Goal: Information Seeking & Learning: Get advice/opinions

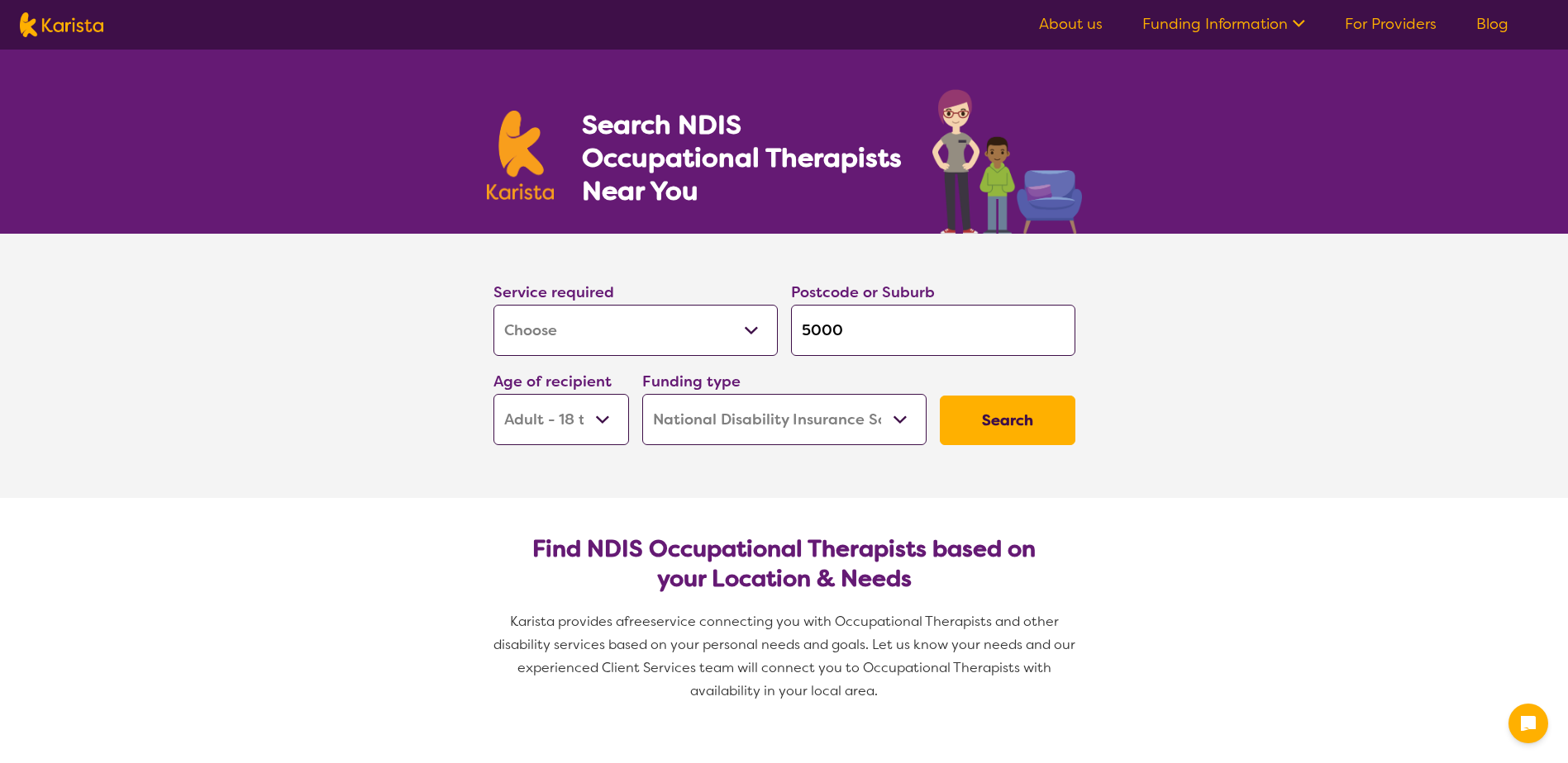
select select "[MEDICAL_DATA]"
select select "AD"
select select "NDIS"
select select "[MEDICAL_DATA]"
select select "AD"
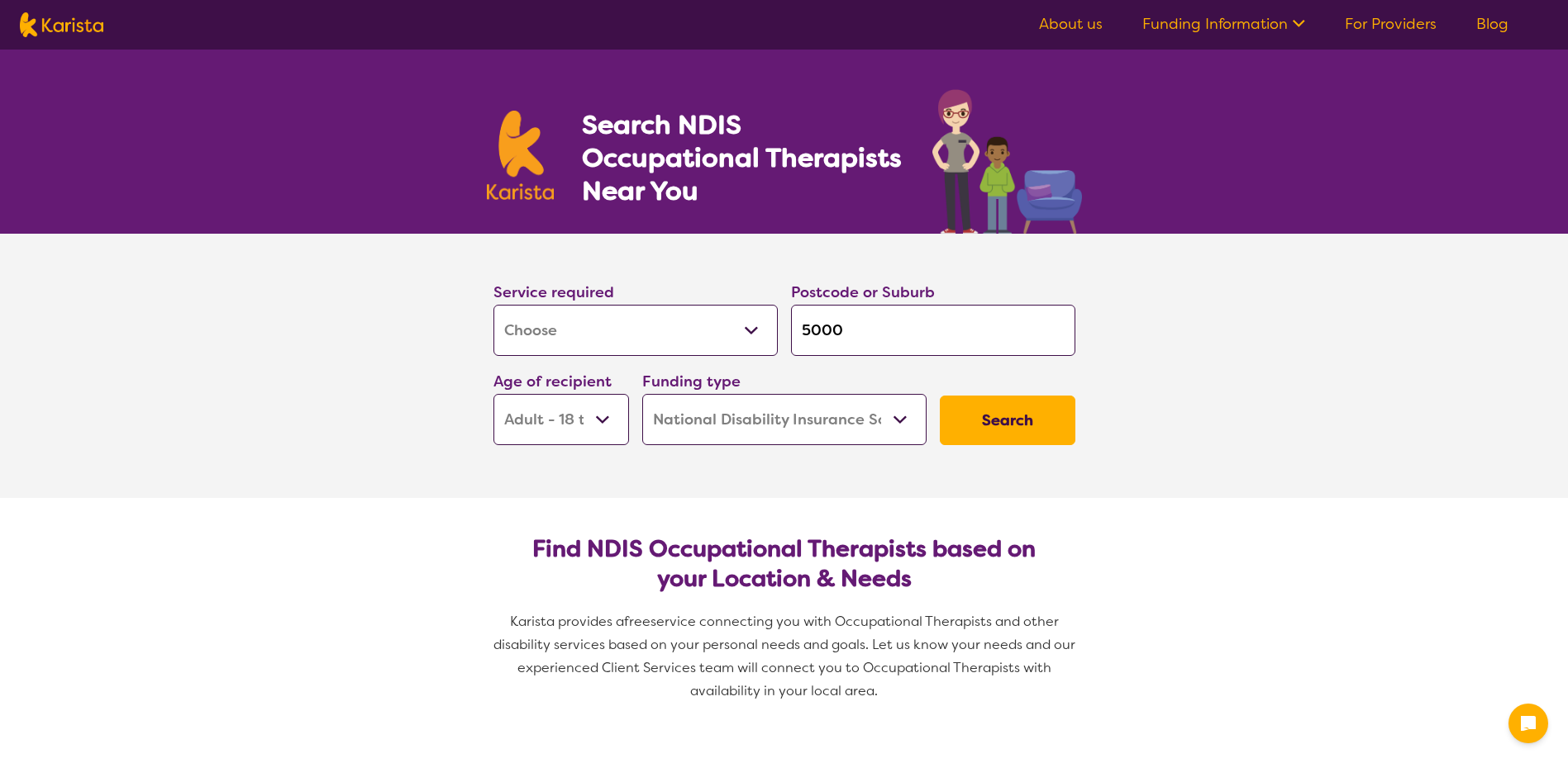
select select "NDIS"
drag, startPoint x: 871, startPoint y: 323, endPoint x: 806, endPoint y: 328, distance: 65.2
click at [806, 328] on input "5000" at bounding box center [933, 330] width 285 height 51
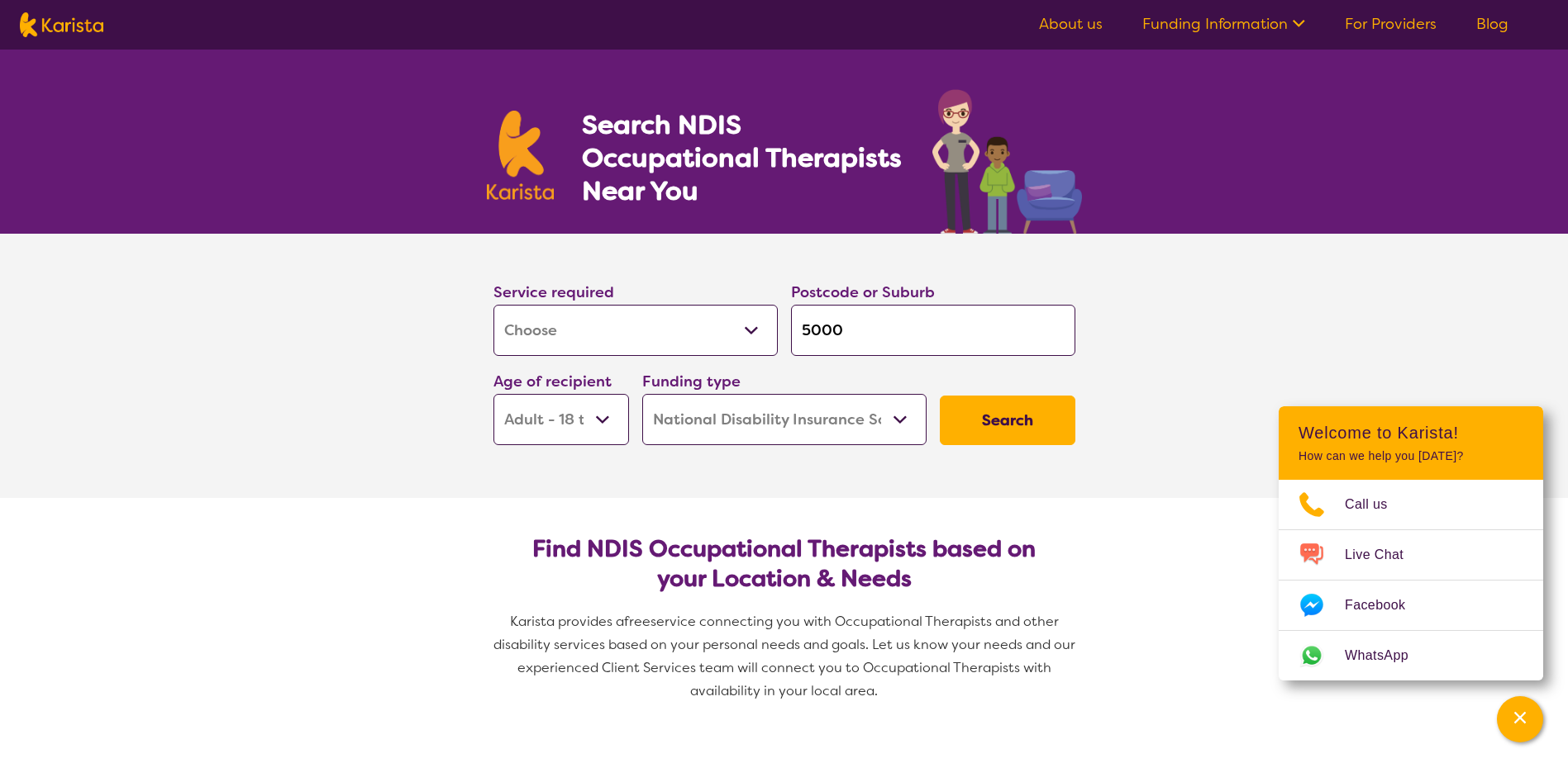
click at [925, 324] on input "5000" at bounding box center [933, 330] width 285 height 51
type input "500"
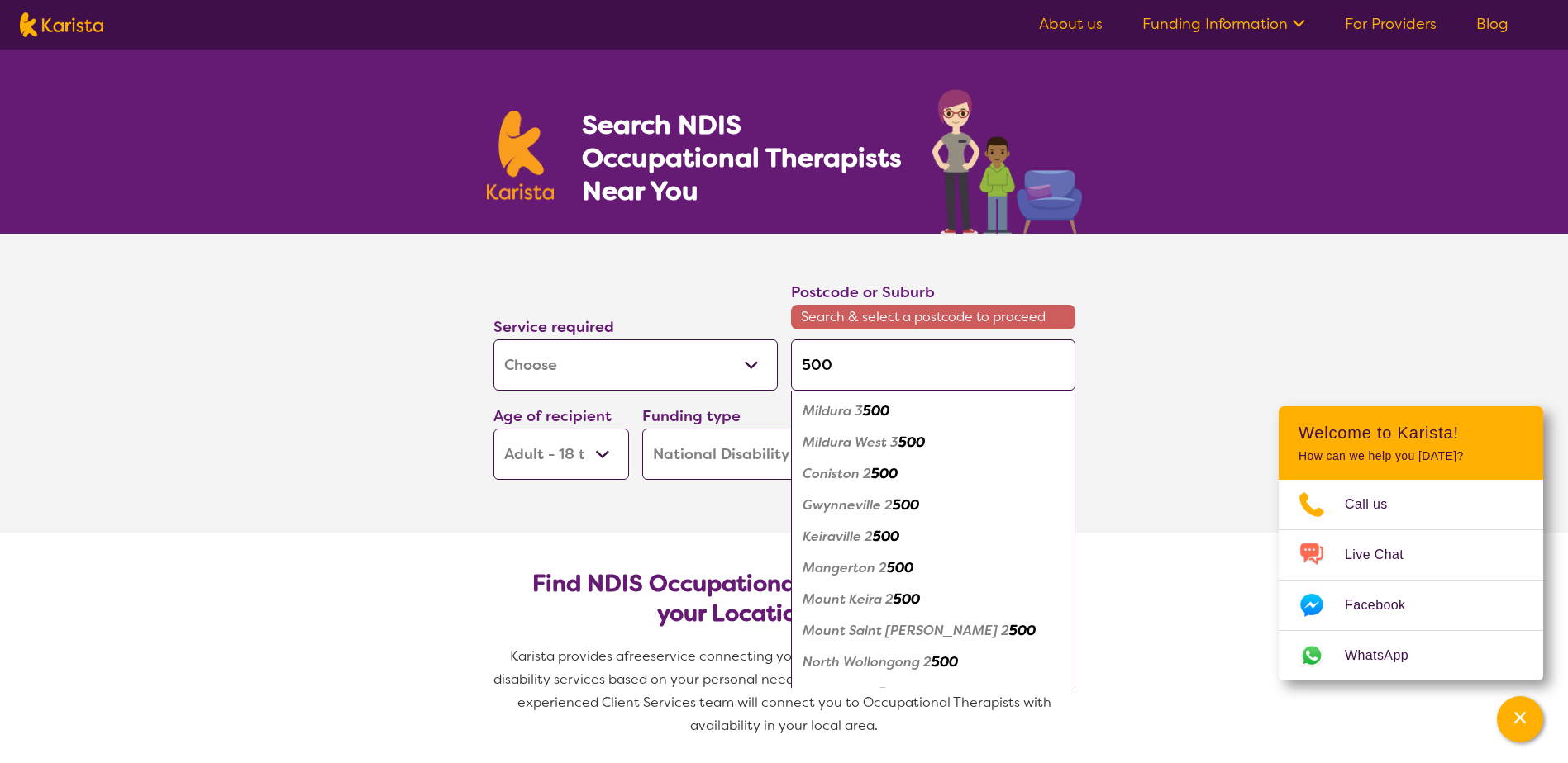
type input "5007"
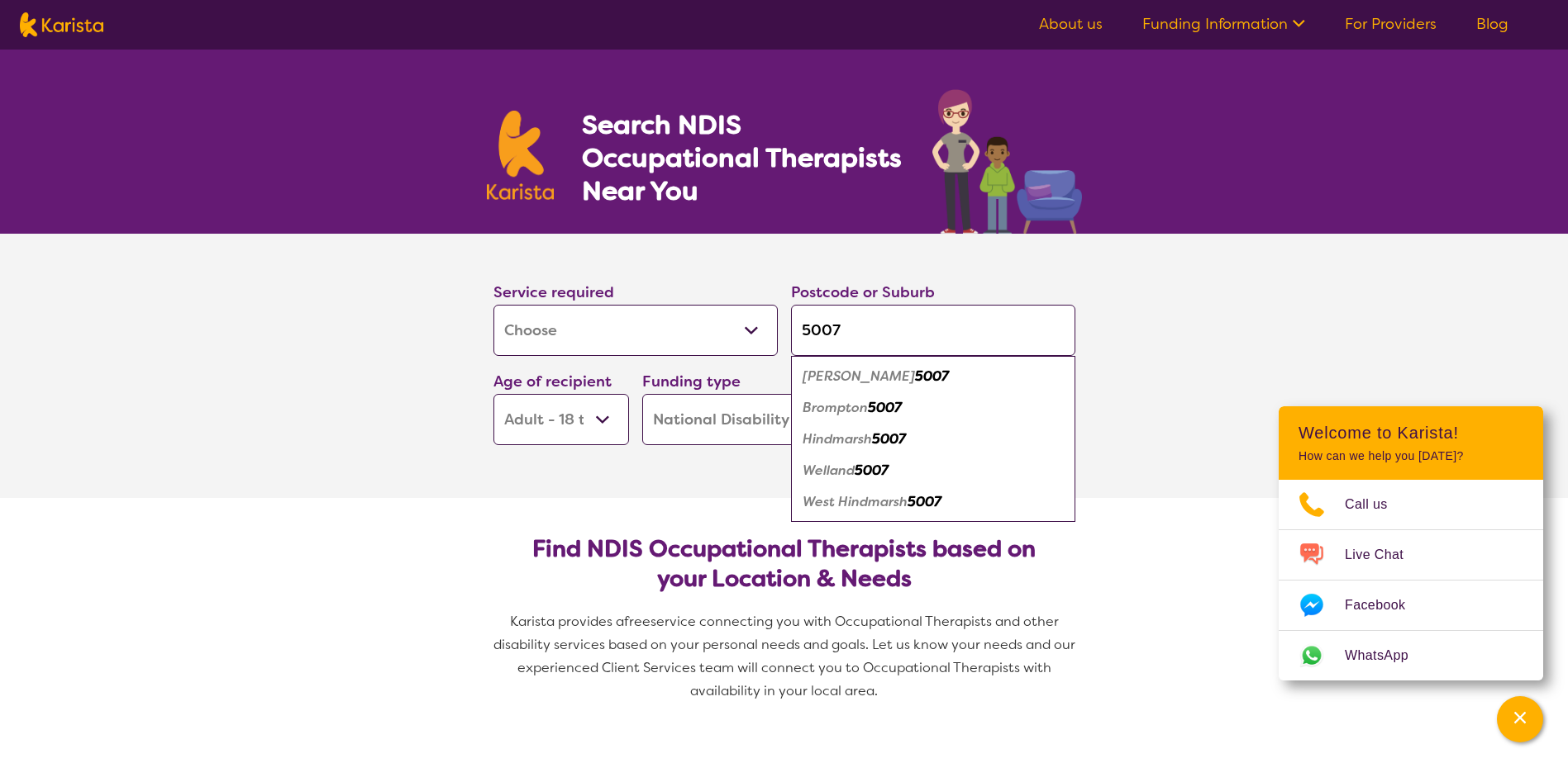
type input "5007"
click at [882, 406] on em "5007" at bounding box center [884, 407] width 34 height 18
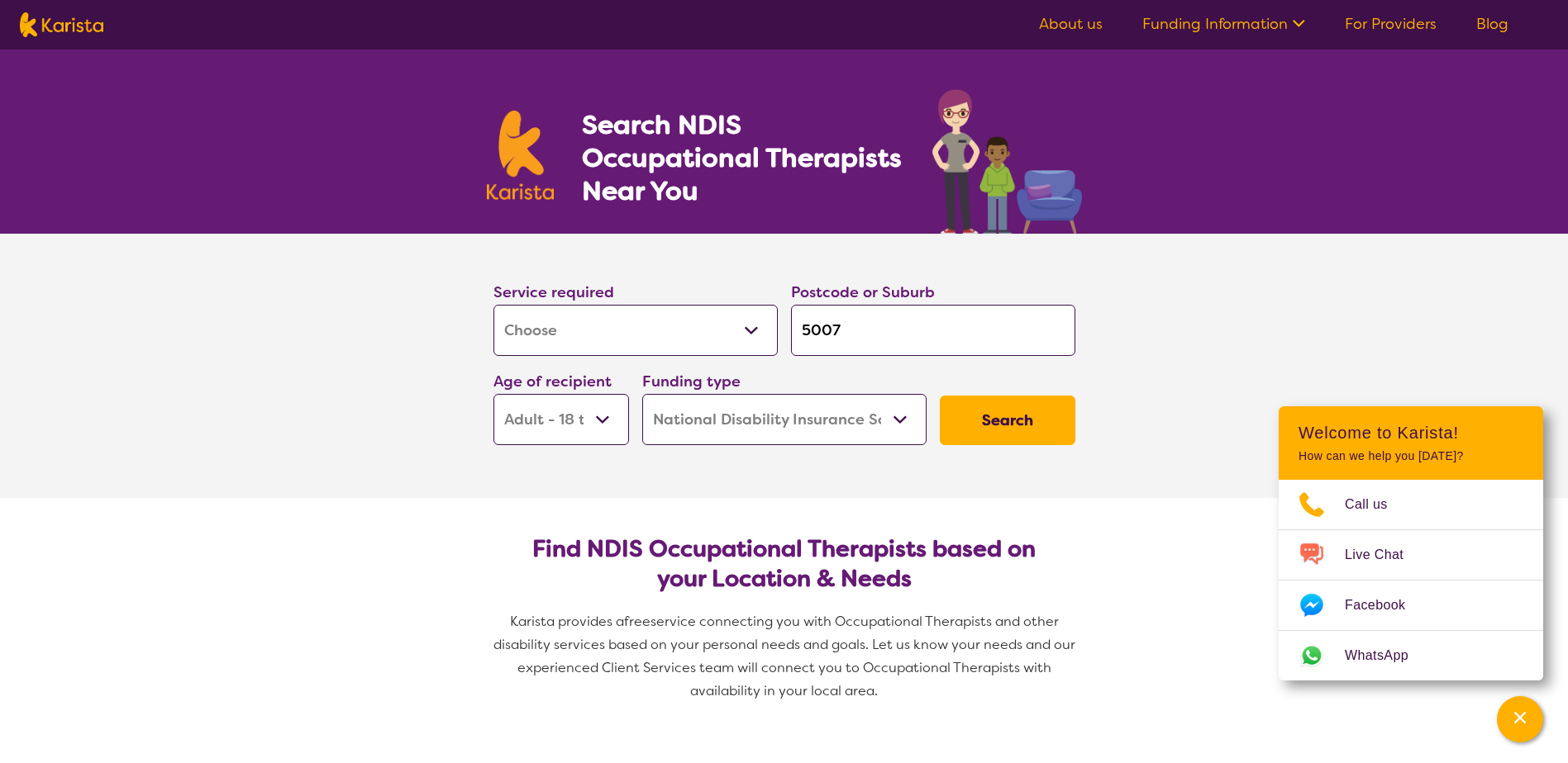
click at [599, 433] on select "Early Childhood - 0 to 9 Child - 10 to 11 Adolescent - 12 to 17 Adult - 18 to 6…" at bounding box center [561, 419] width 136 height 51
select select "AG"
click at [494, 394] on select "Early Childhood - 0 to 9 Child - 10 to 11 Adolescent - 12 to 17 Adult - 18 to 6…" at bounding box center [561, 419] width 136 height 51
select select "AG"
click at [1005, 417] on button "Search" at bounding box center [1007, 420] width 136 height 50
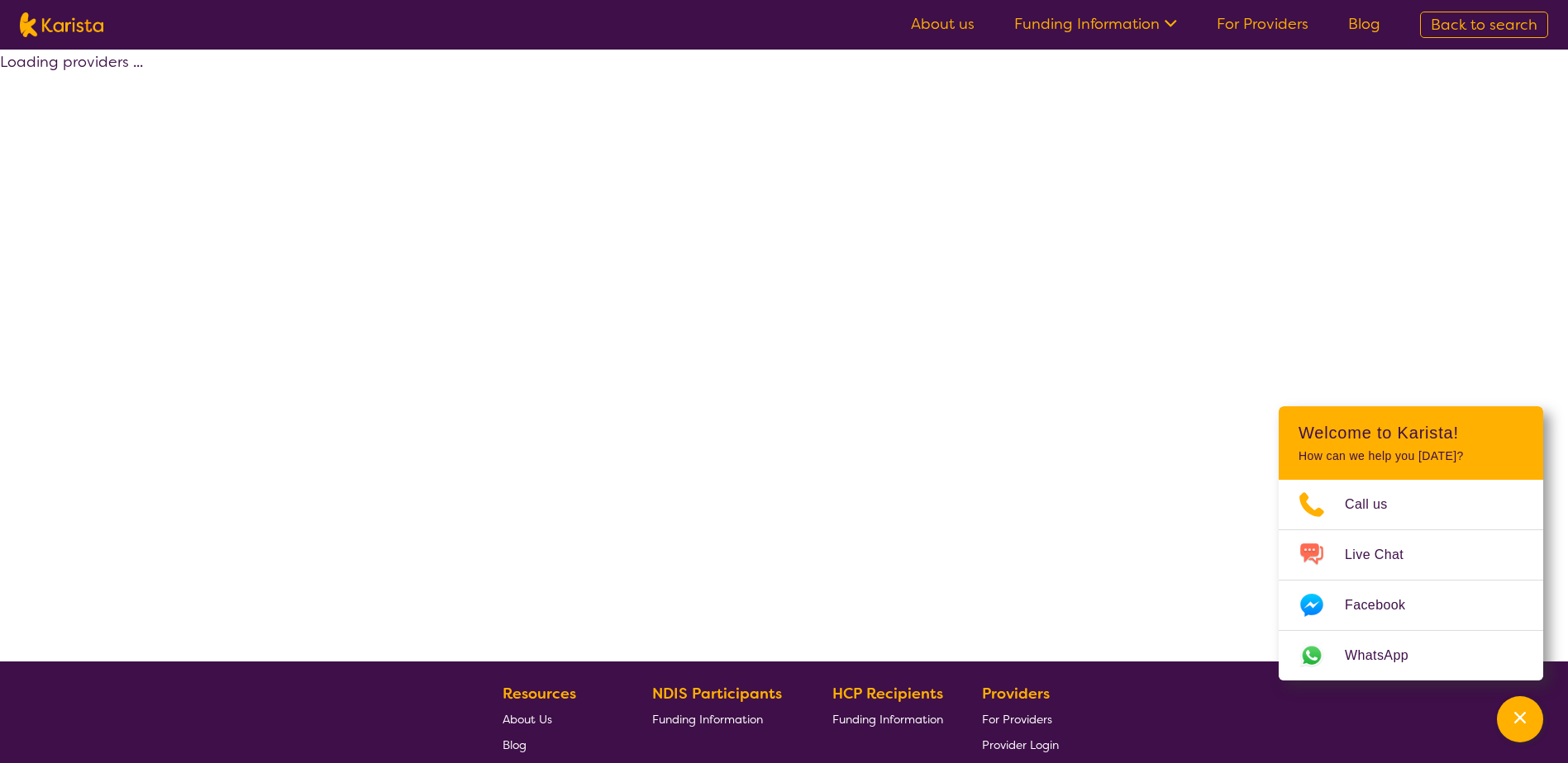
select select "by_score"
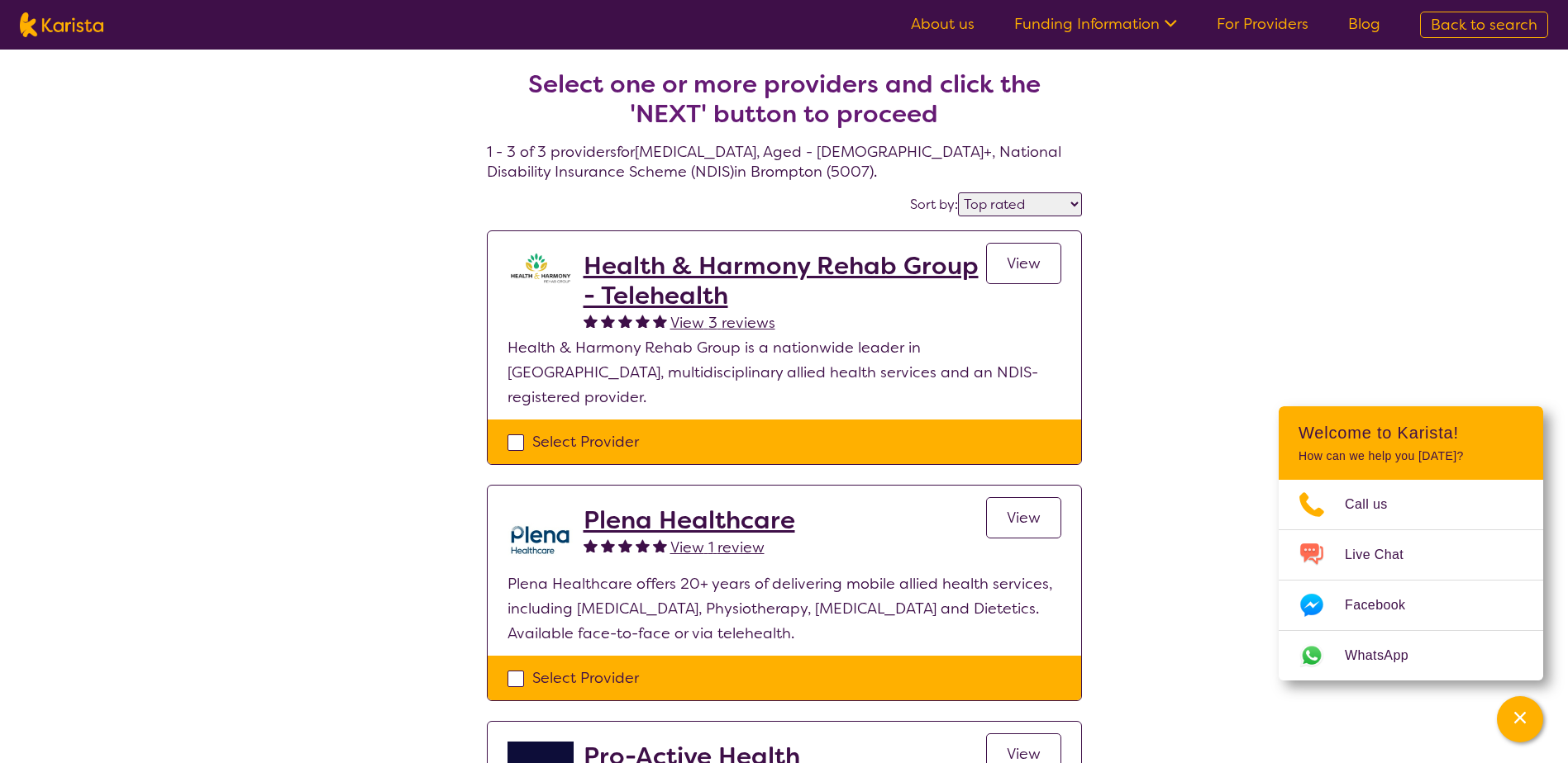
click at [698, 267] on h2 "Health & Harmony Rehab Group - Telehealth" at bounding box center [785, 281] width 403 height 60
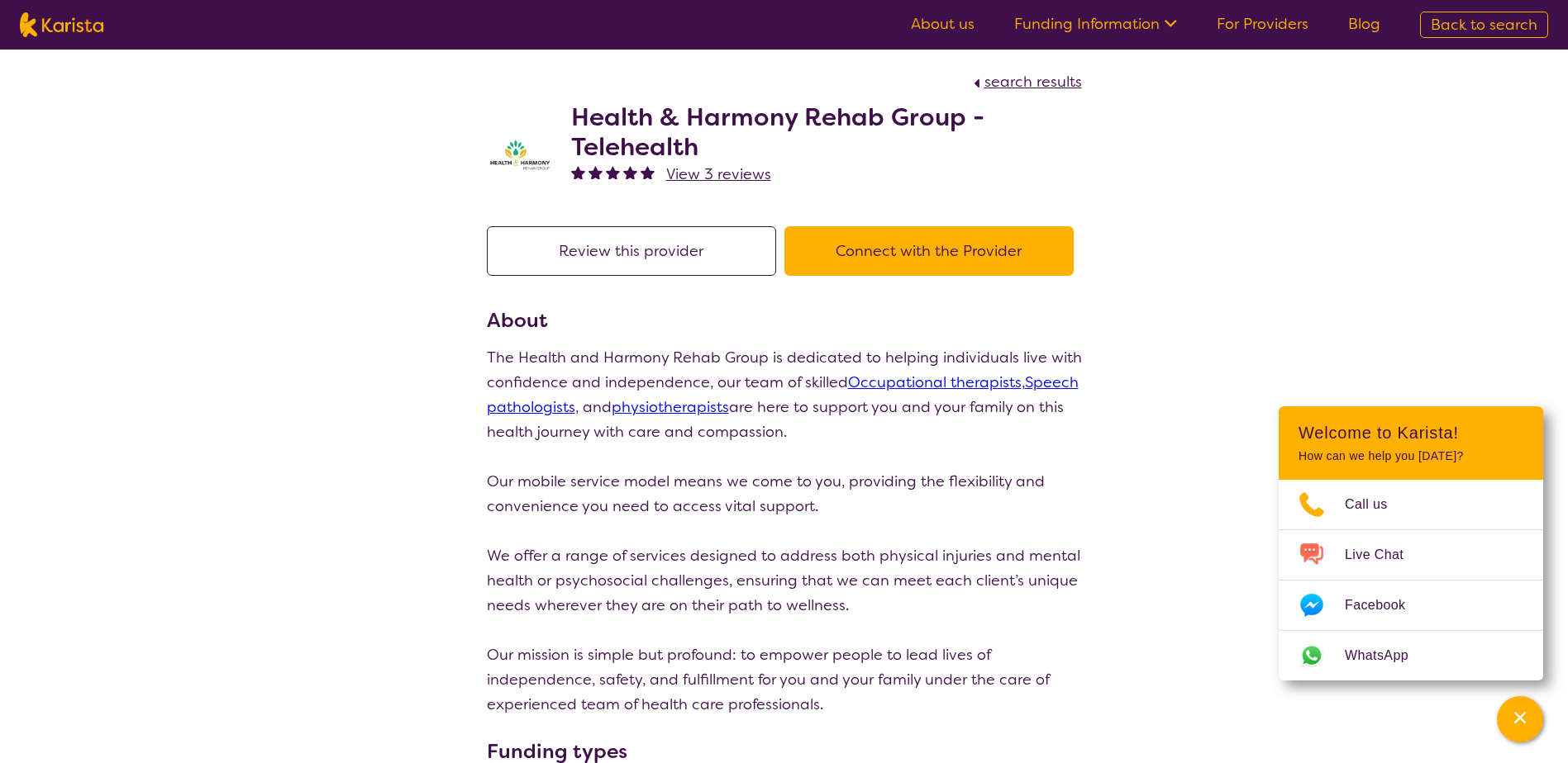
select select "by_score"
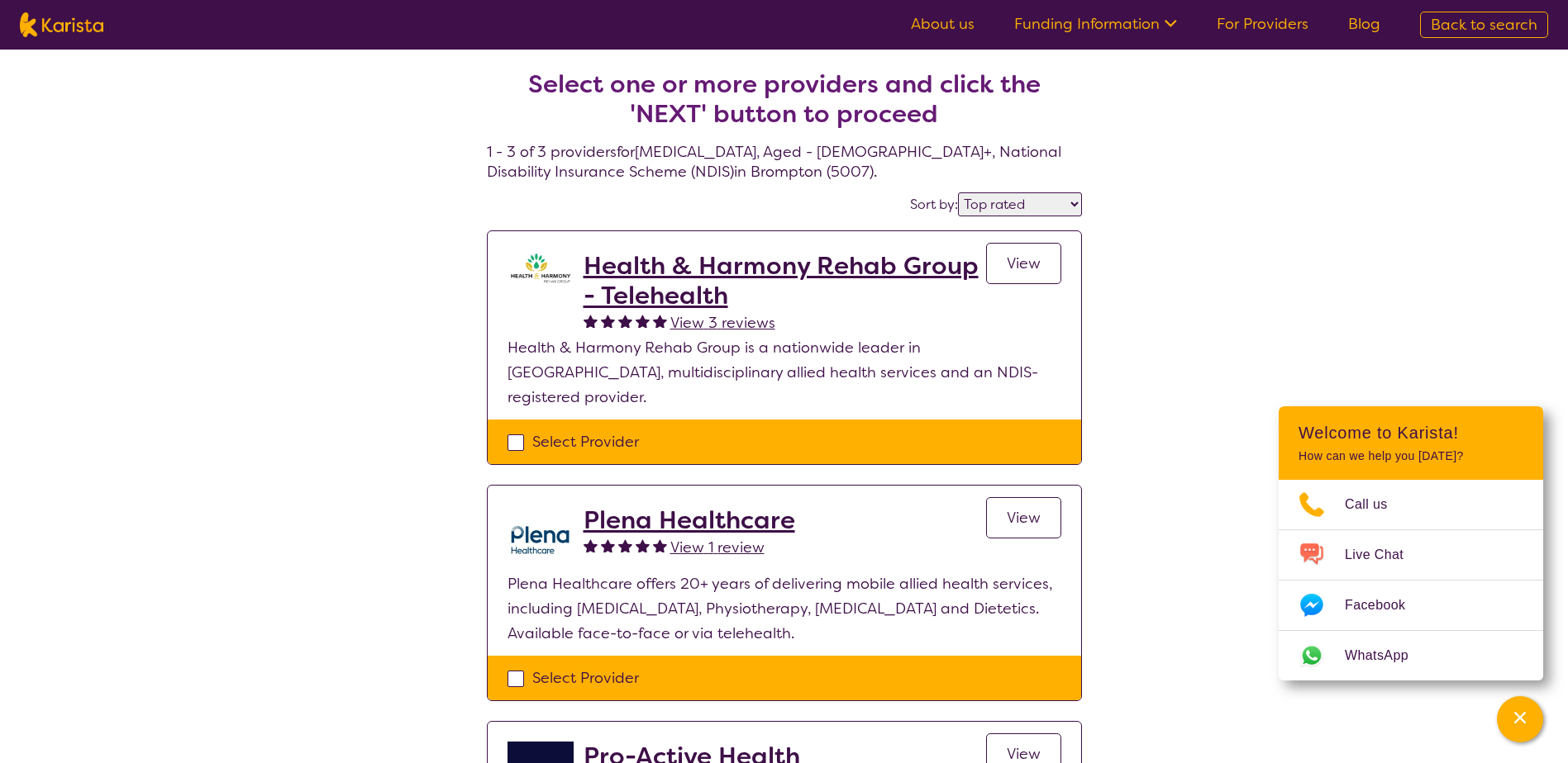
select select "[MEDICAL_DATA]"
select select "AG"
select select "NDIS"
select select "[MEDICAL_DATA]"
select select "AG"
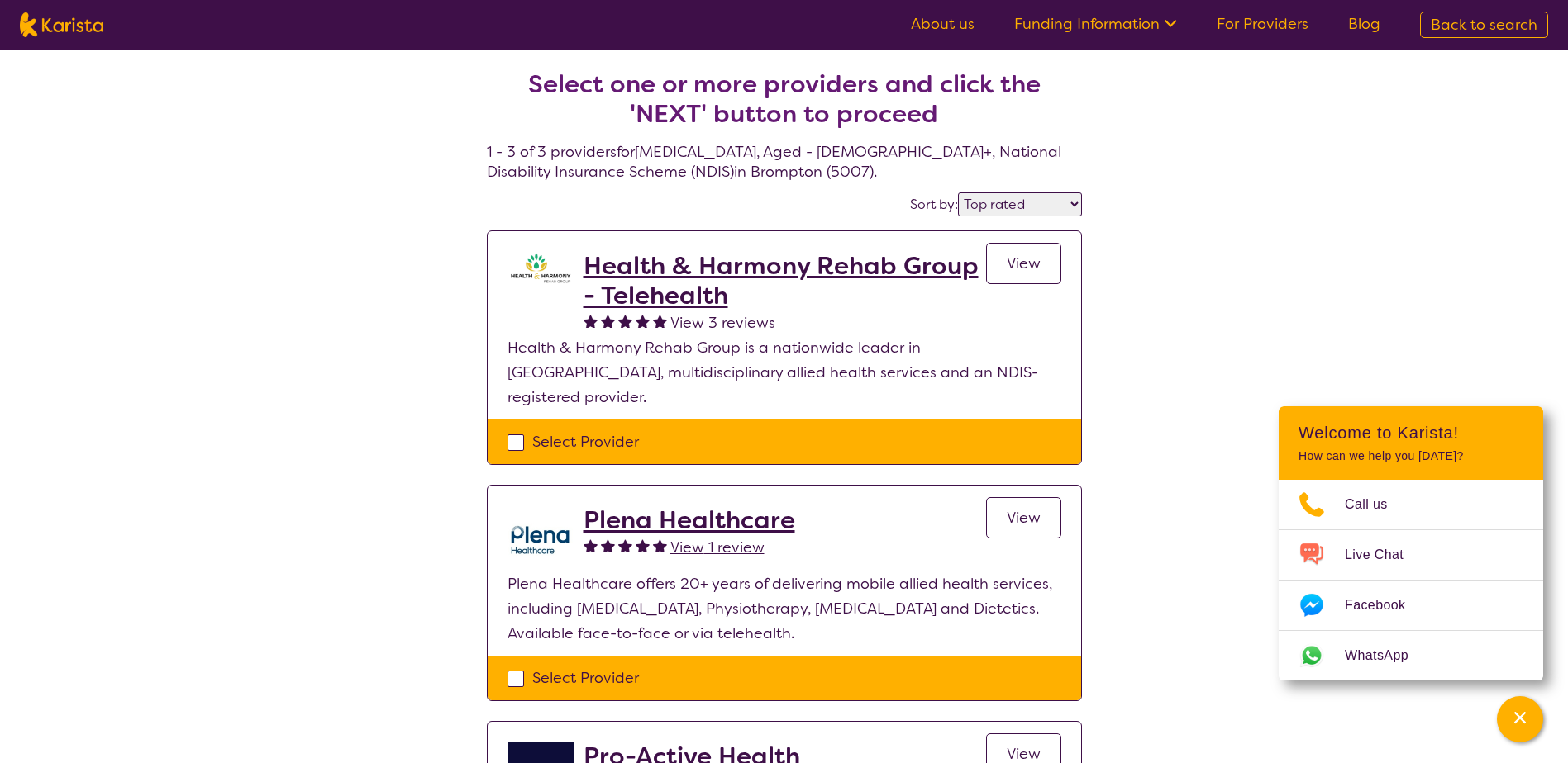
select select "NDIS"
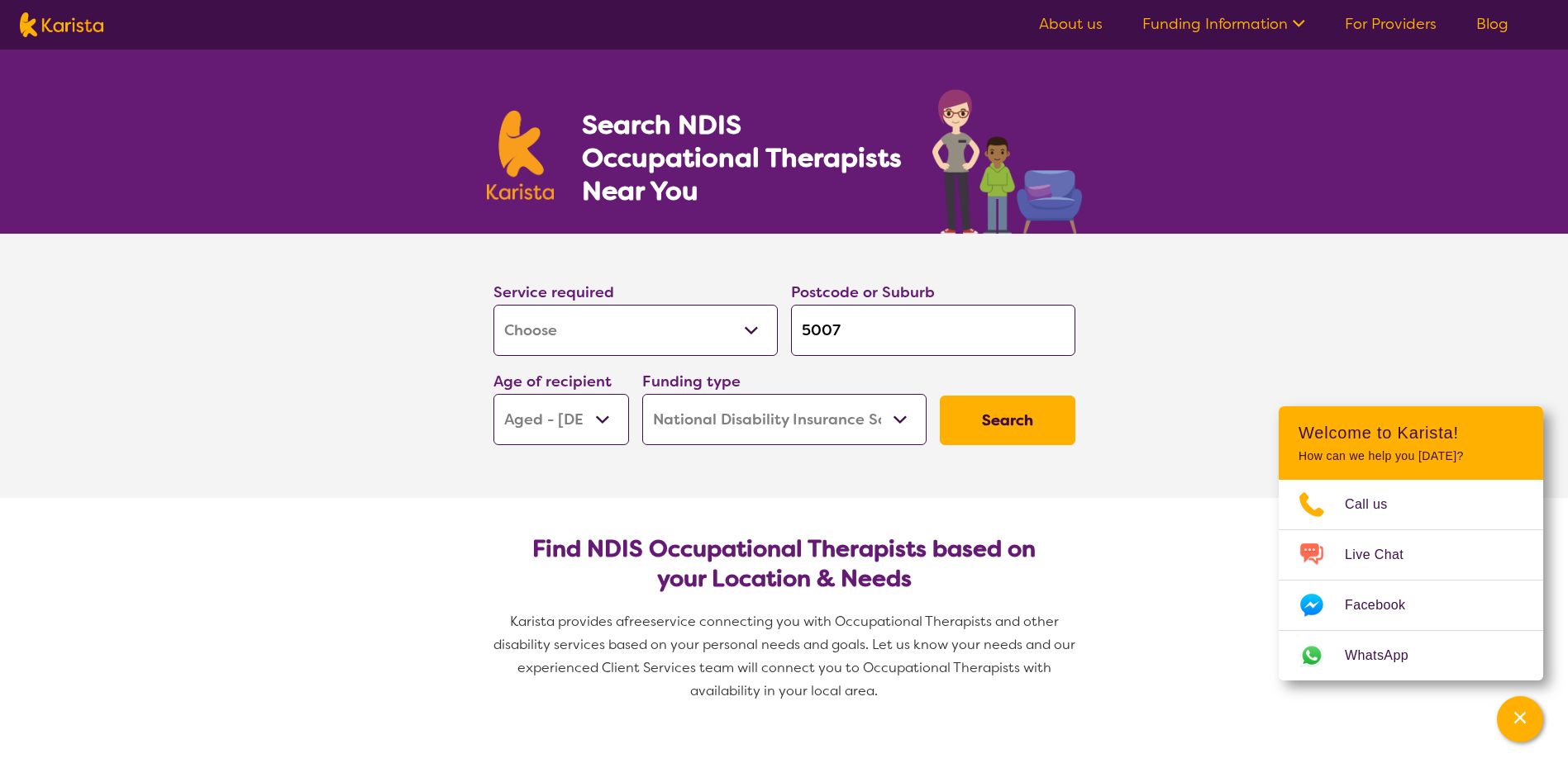
click at [572, 410] on select "Early Childhood - 0 to 9 Child - 10 to 11 Adolescent - 12 to 17 Adult - 18 to 6…" at bounding box center [561, 419] width 136 height 51
select select "AD"
click at [494, 394] on select "Early Childhood - 0 to 9 Child - 10 to 11 Adolescent - 12 to 17 Adult - 18 to 6…" at bounding box center [561, 419] width 136 height 51
select select "AD"
click at [979, 410] on button "Search" at bounding box center [1007, 420] width 136 height 50
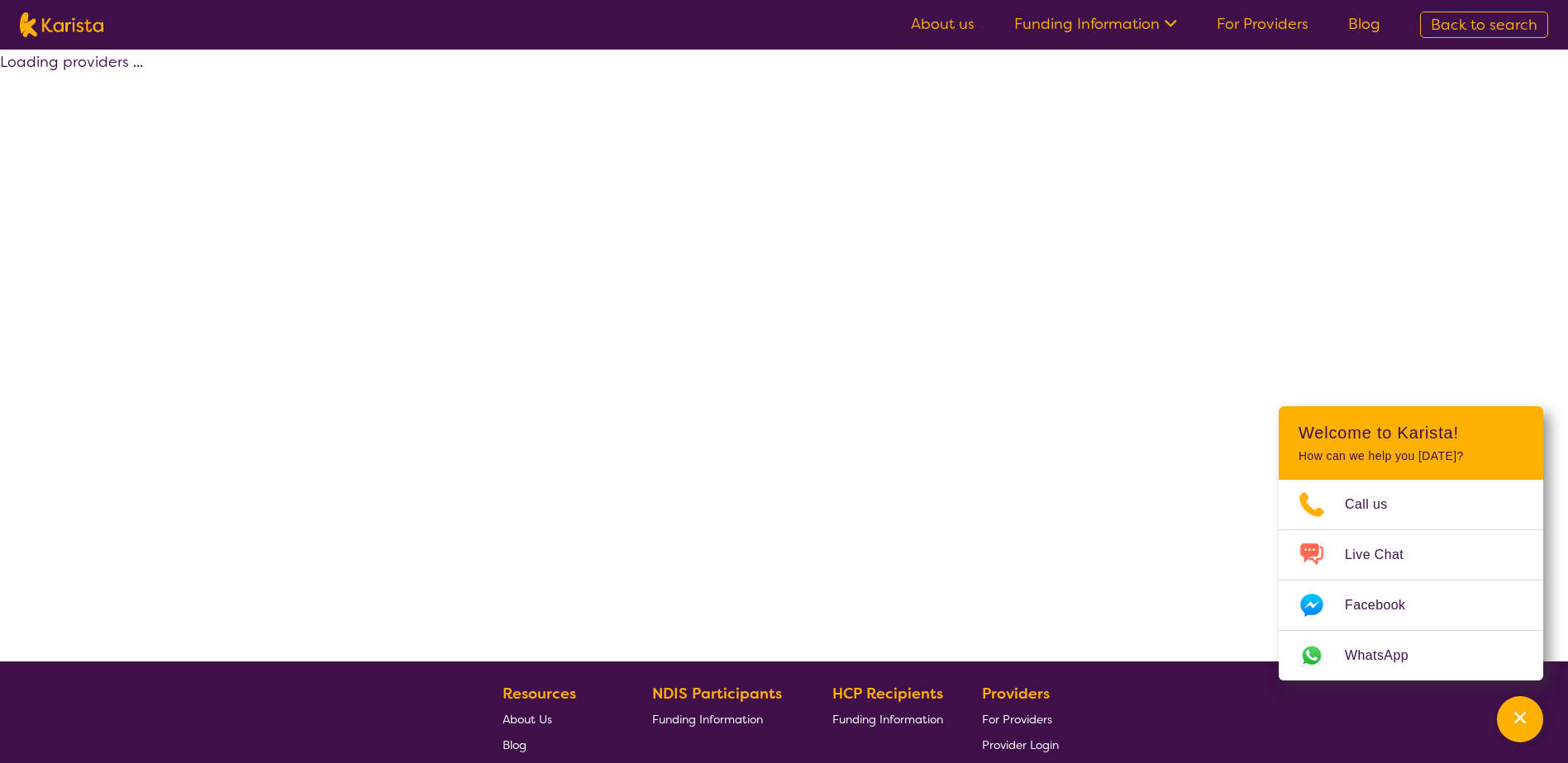
select select "by_score"
